Goal: Task Accomplishment & Management: Use online tool/utility

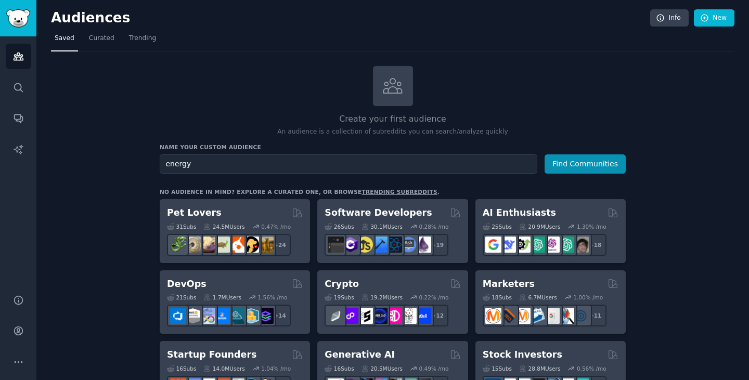
type input "energy"
click at [545, 154] on button "Find Communities" at bounding box center [585, 163] width 81 height 19
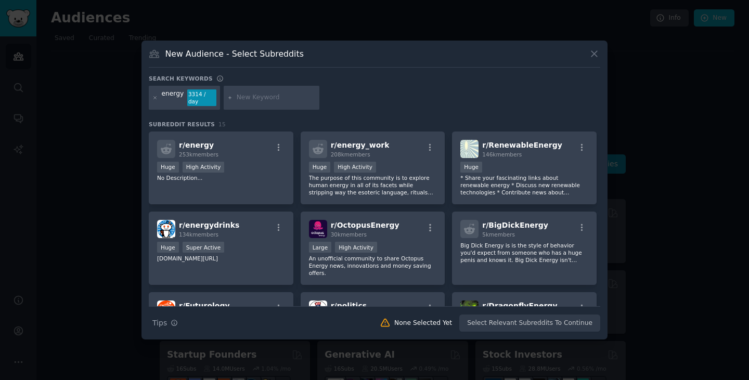
click at [157, 101] on div at bounding box center [155, 97] width 6 height 17
click at [153, 99] on icon at bounding box center [155, 98] width 6 height 6
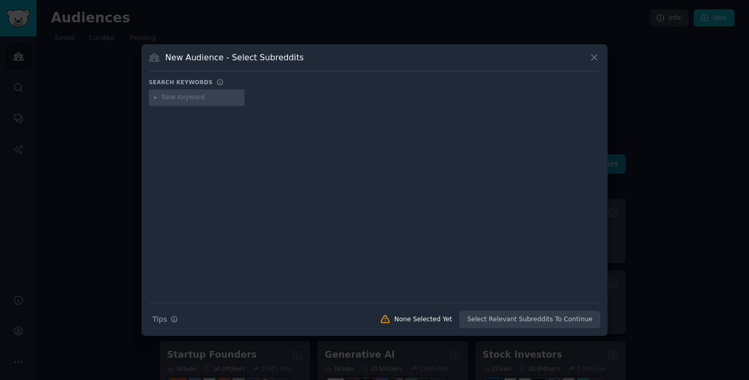
click at [181, 96] on input "text" at bounding box center [201, 97] width 79 height 9
type input "Red Bull"
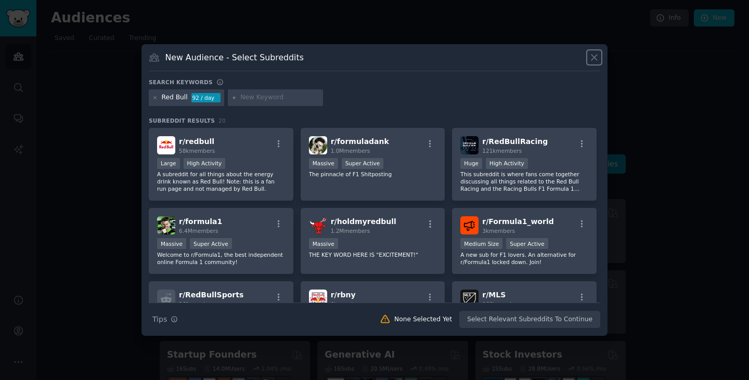
click at [595, 61] on icon at bounding box center [594, 57] width 11 height 11
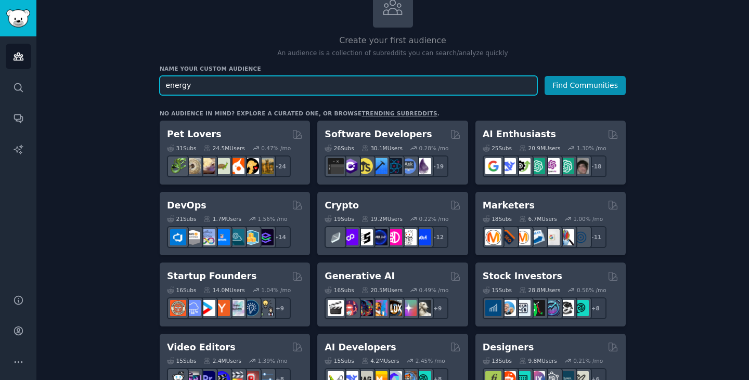
scroll to position [79, 0]
drag, startPoint x: 248, startPoint y: 82, endPoint x: 140, endPoint y: 81, distance: 107.7
type input "energy drink"
click at [545, 75] on button "Find Communities" at bounding box center [585, 84] width 81 height 19
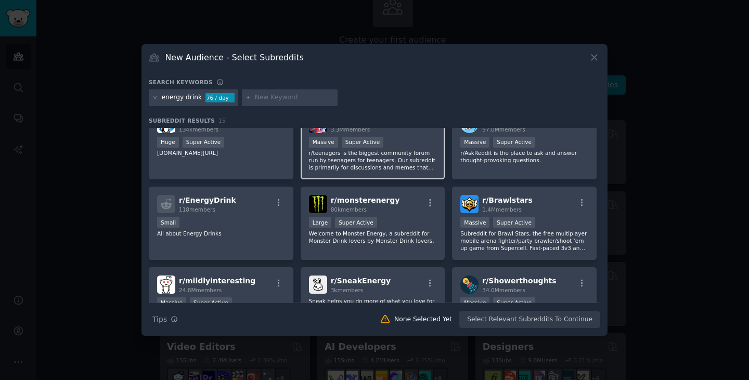
scroll to position [22, 0]
click at [199, 94] on div "energy drink 76 / day" at bounding box center [193, 97] width 89 height 17
click at [197, 97] on div "energy drink" at bounding box center [182, 97] width 41 height 9
click at [199, 99] on div "energy drink 76 / day" at bounding box center [193, 97] width 89 height 17
click at [194, 99] on div "energy drink" at bounding box center [182, 97] width 41 height 9
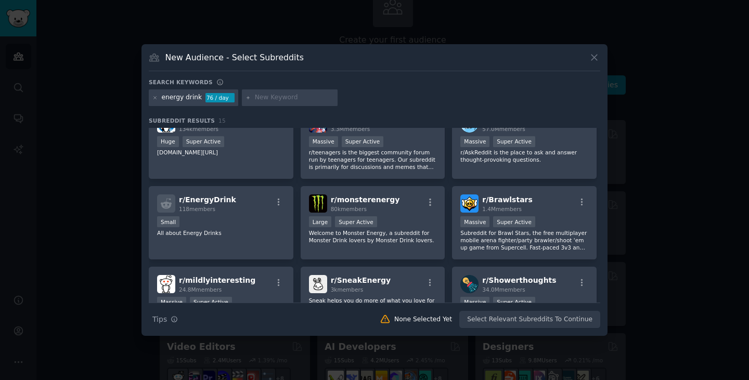
click at [198, 99] on div "energy drink 76 / day" at bounding box center [193, 97] width 89 height 17
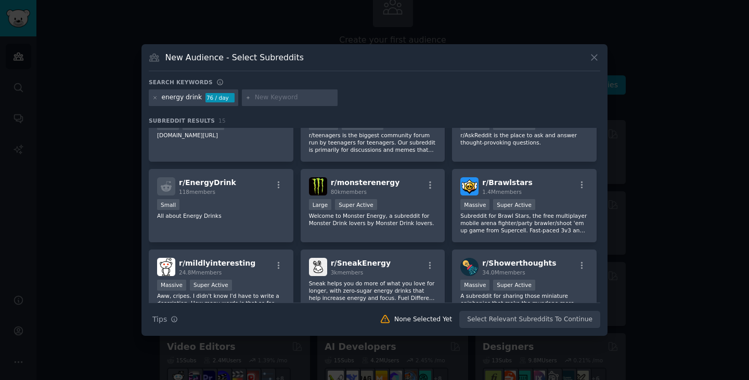
scroll to position [0, 0]
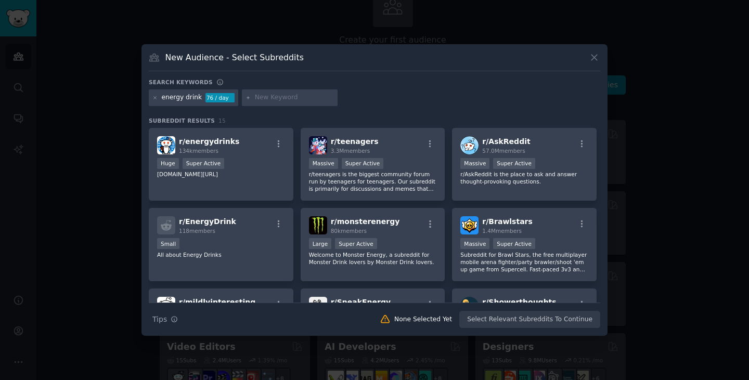
click at [120, 215] on div at bounding box center [374, 190] width 749 height 380
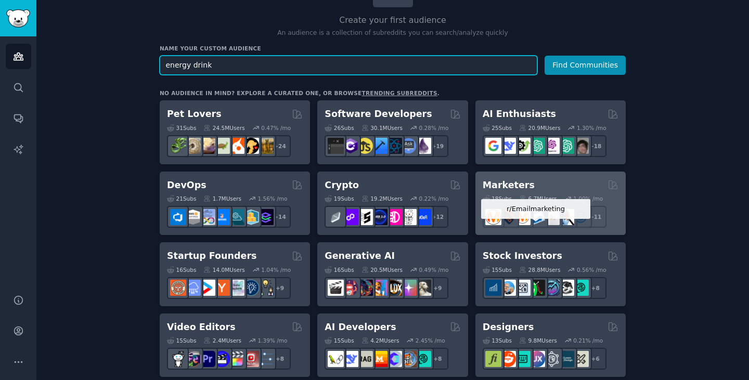
scroll to position [100, 0]
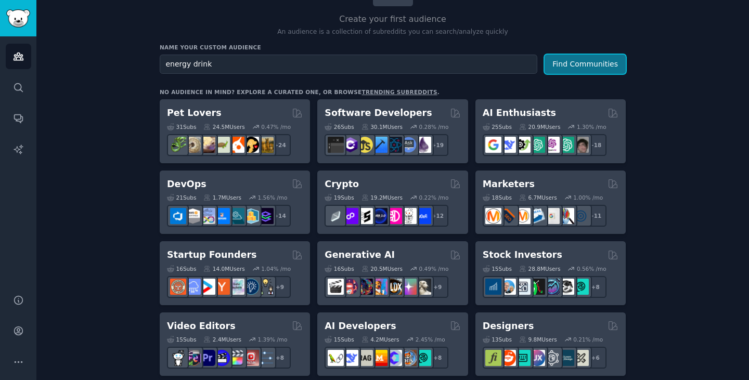
click at [564, 69] on button "Find Communities" at bounding box center [585, 64] width 81 height 19
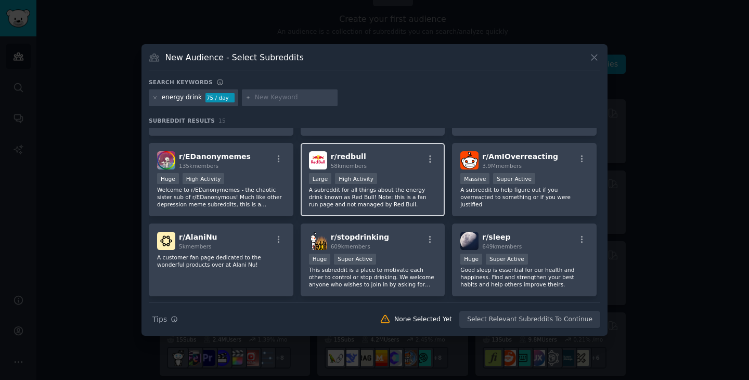
scroll to position [226, 0]
click at [411, 162] on div "r/ redbull 58k members" at bounding box center [373, 160] width 128 height 18
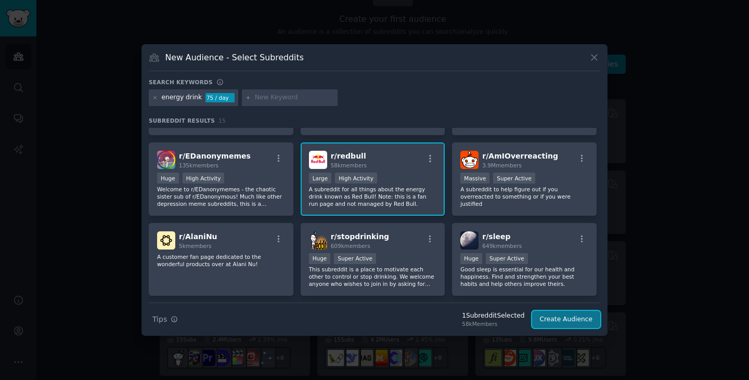
click at [566, 311] on button "Create Audience" at bounding box center [566, 320] width 69 height 18
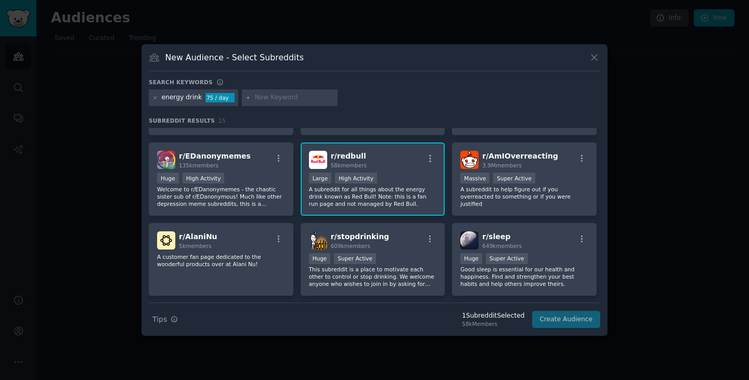
scroll to position [0, 0]
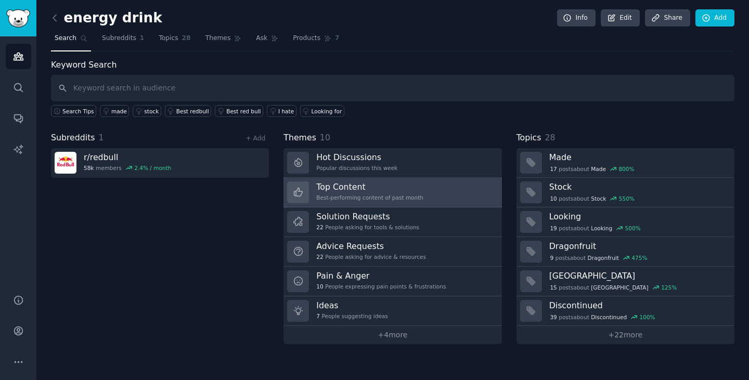
click at [395, 194] on div "Best-performing content of past month" at bounding box center [369, 197] width 107 height 7
